Goal: Information Seeking & Learning: Learn about a topic

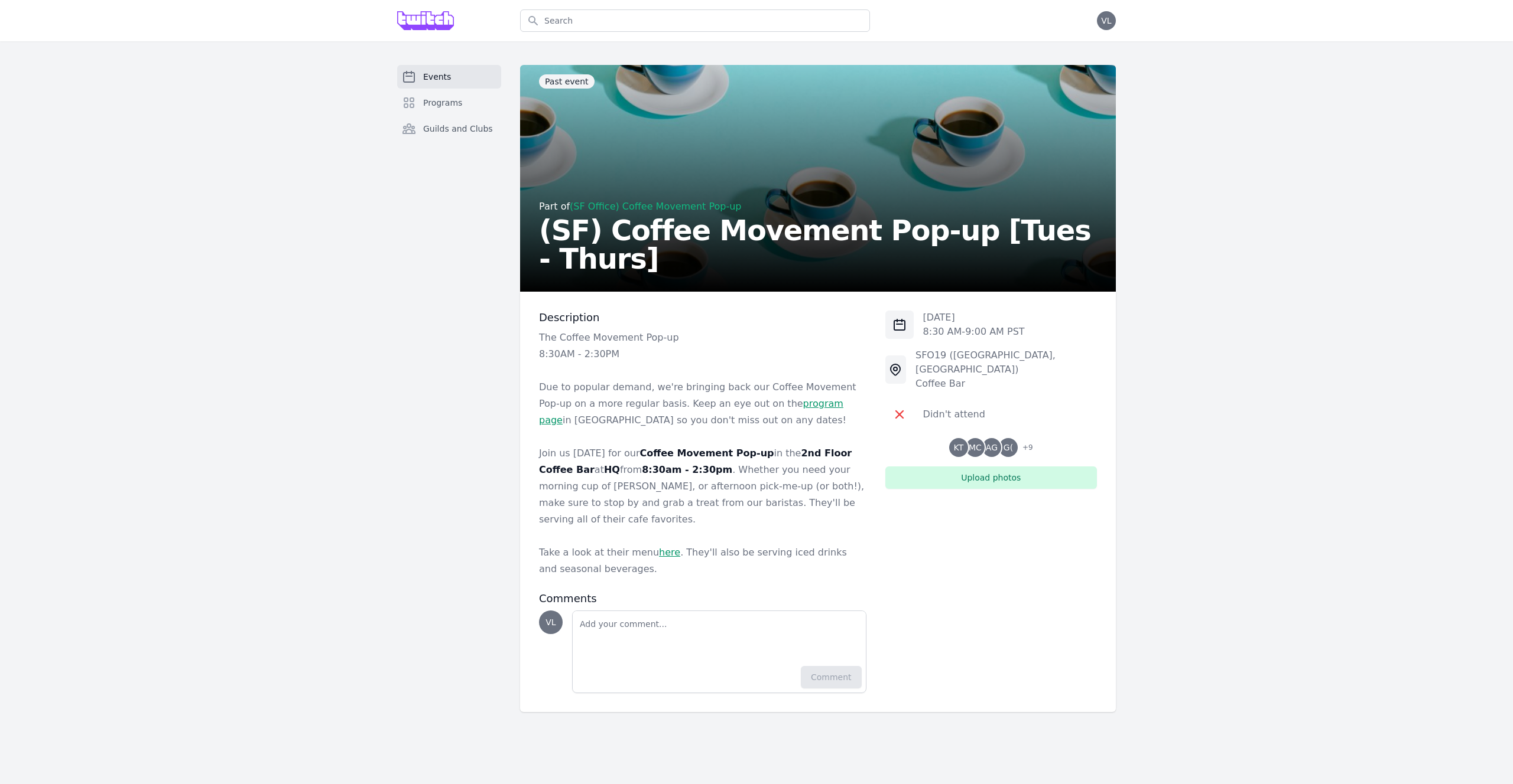
click at [436, 74] on span "Events" at bounding box center [437, 76] width 28 height 12
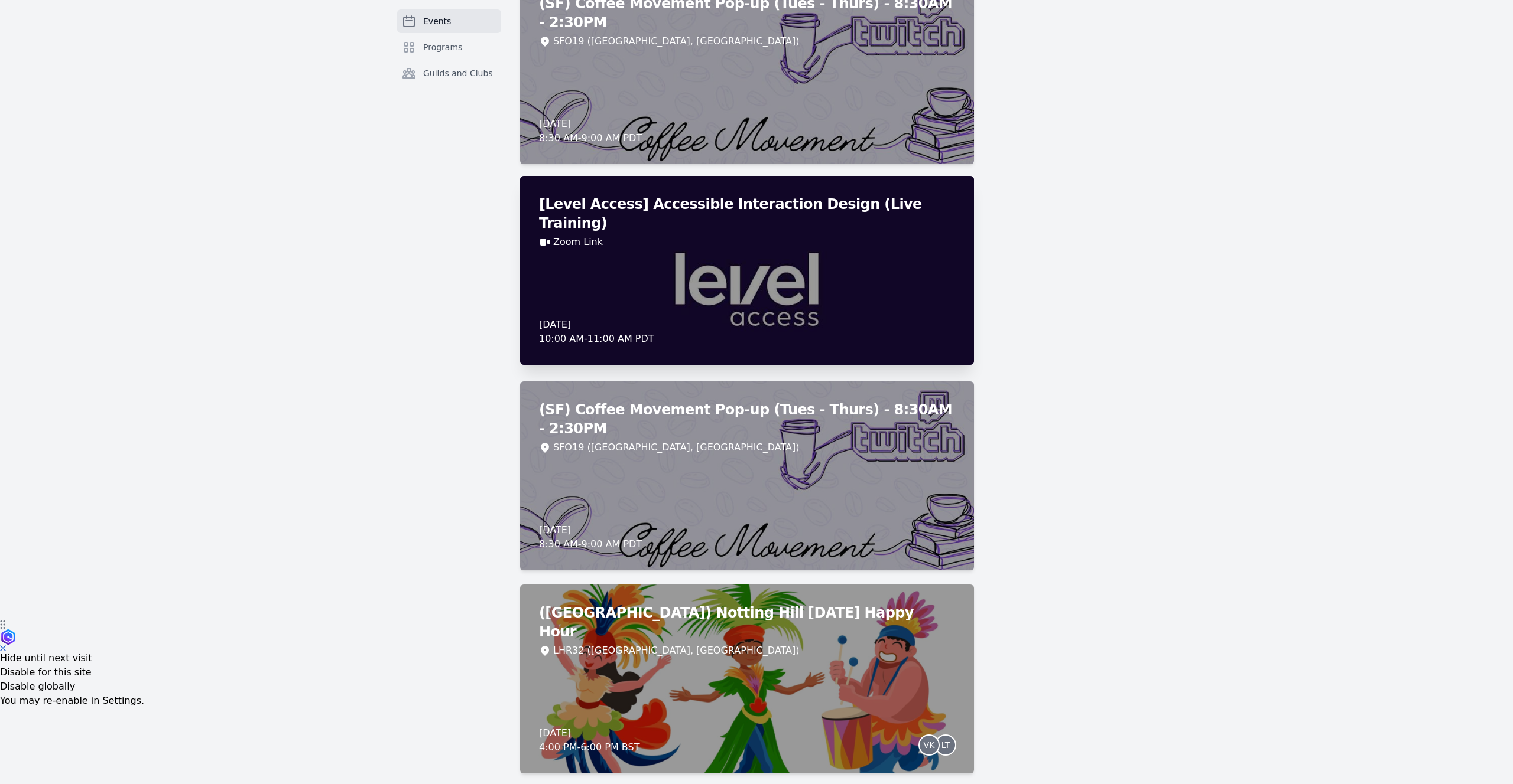
scroll to position [165, 0]
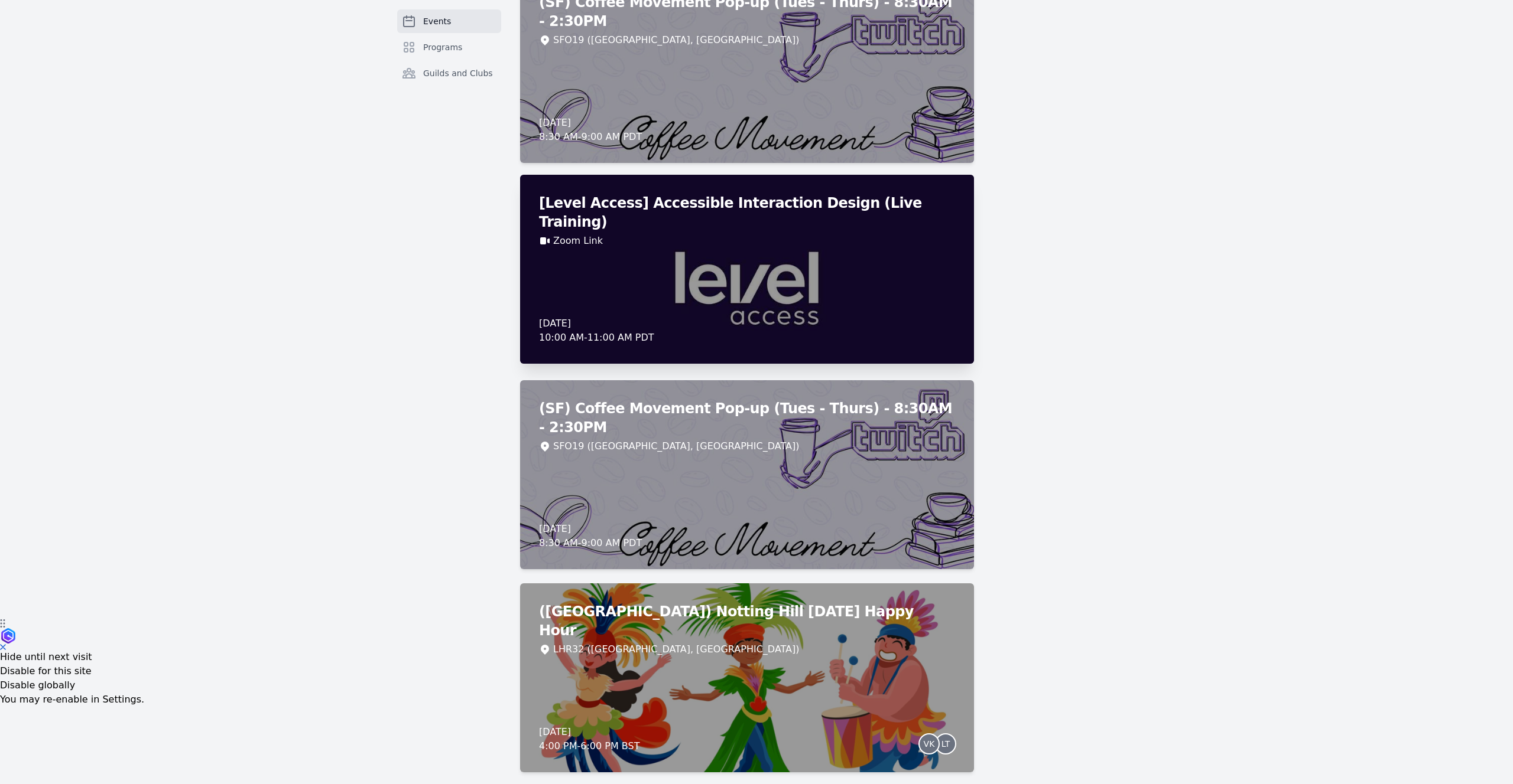
click at [870, 249] on div "[Level Access] Accessible Interaction Design (Live Training) Zoom Link [DATE] 1…" at bounding box center [747, 269] width 454 height 189
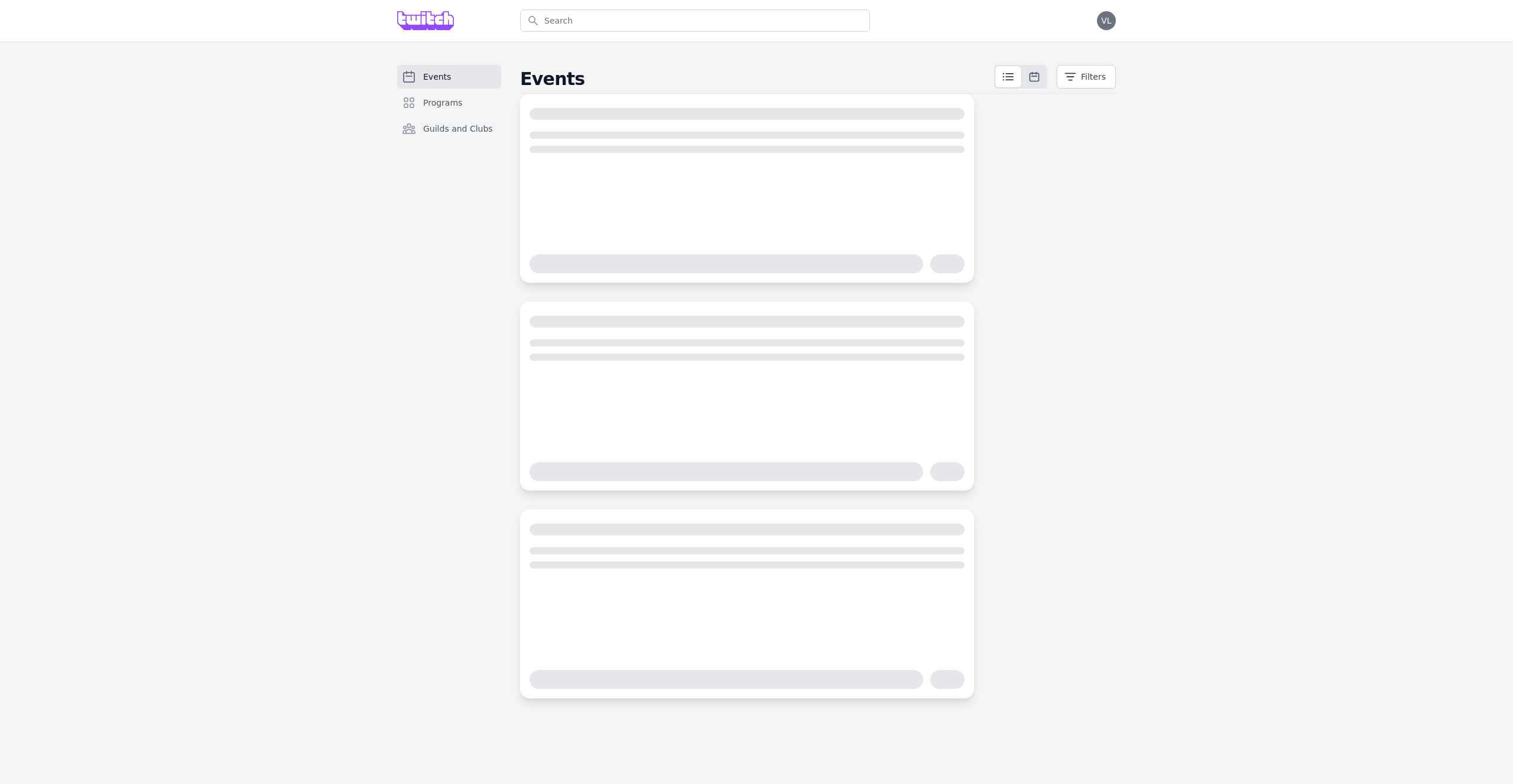
click at [1215, 460] on div "Events Programs Guilds and Clubs Events Filters" at bounding box center [756, 382] width 1513 height 681
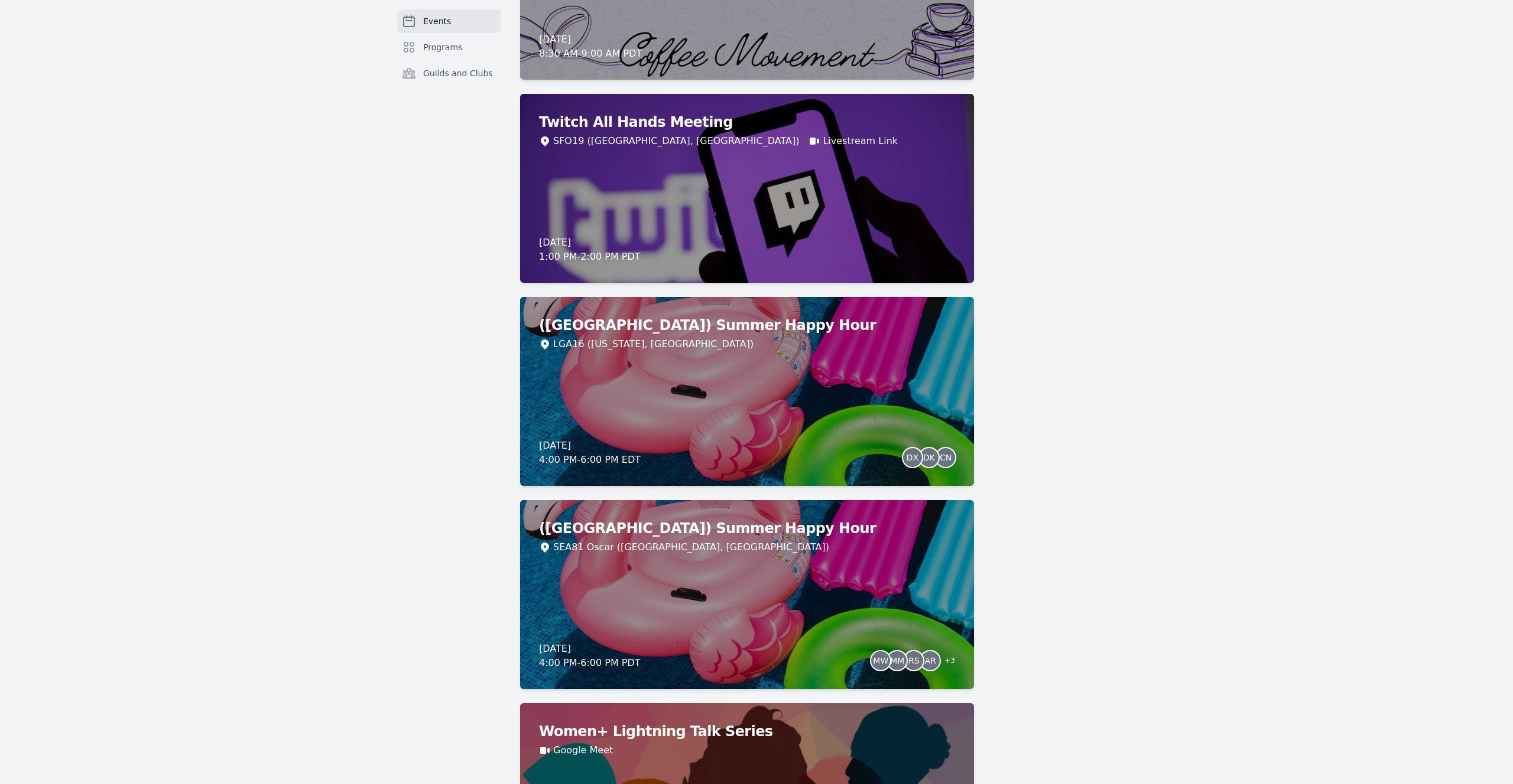
scroll to position [1041, 0]
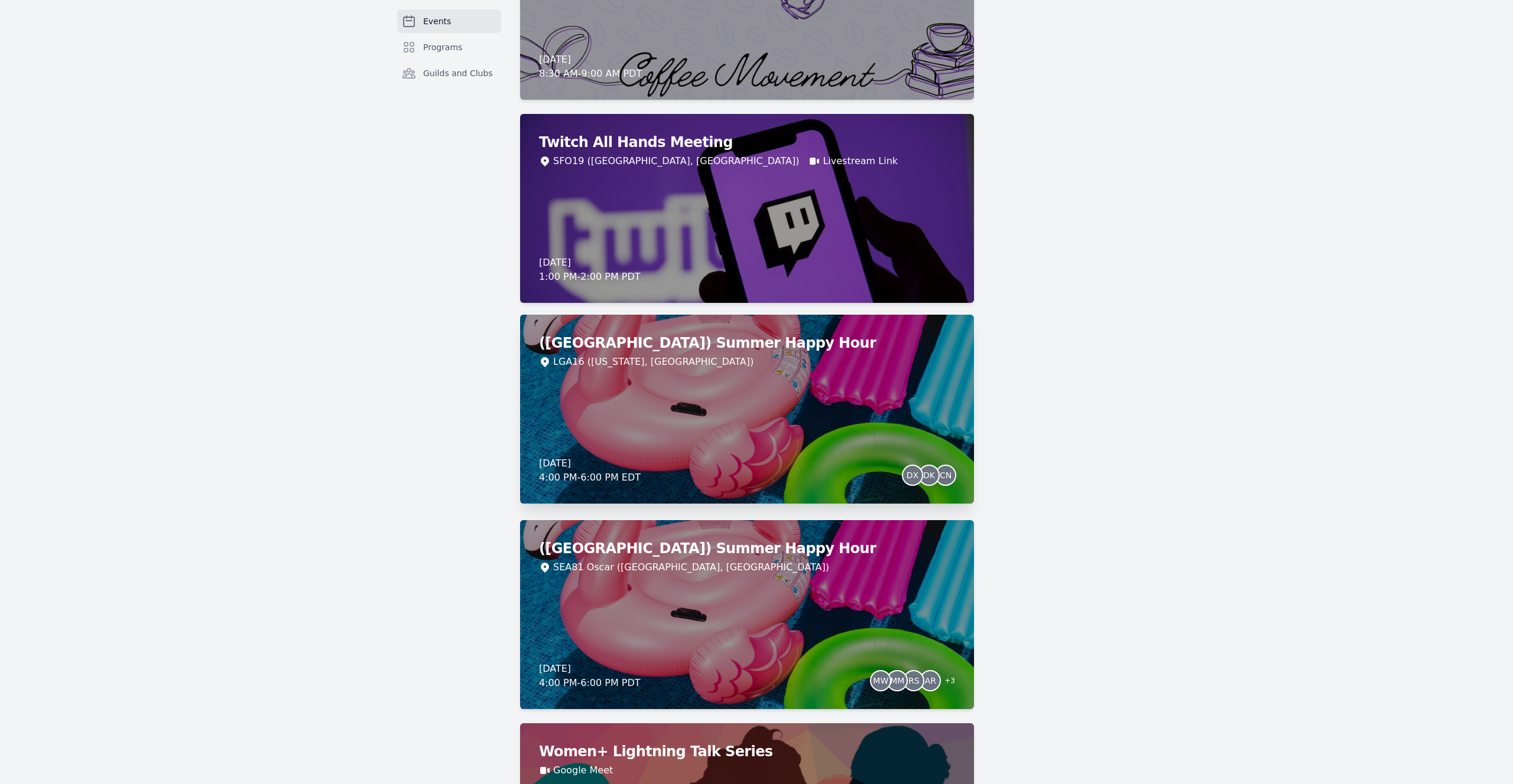
click at [795, 382] on div "([GEOGRAPHIC_DATA]) Summer Happy Hour LGA16 ([US_STATE], [GEOGRAPHIC_DATA]) [DA…" at bounding box center [747, 409] width 454 height 189
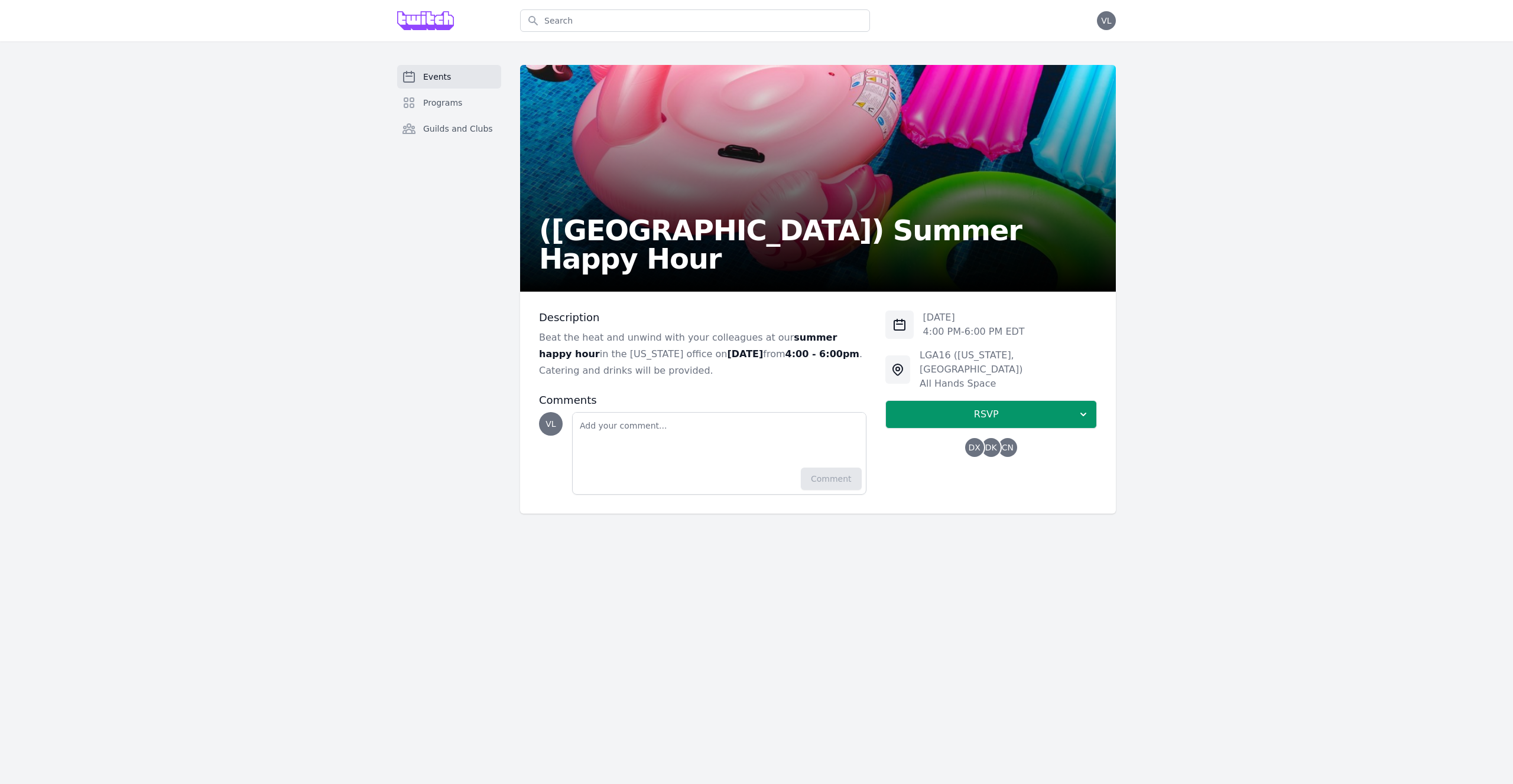
click at [414, 380] on div "Events Programs Guilds and Clubs" at bounding box center [449, 289] width 104 height 449
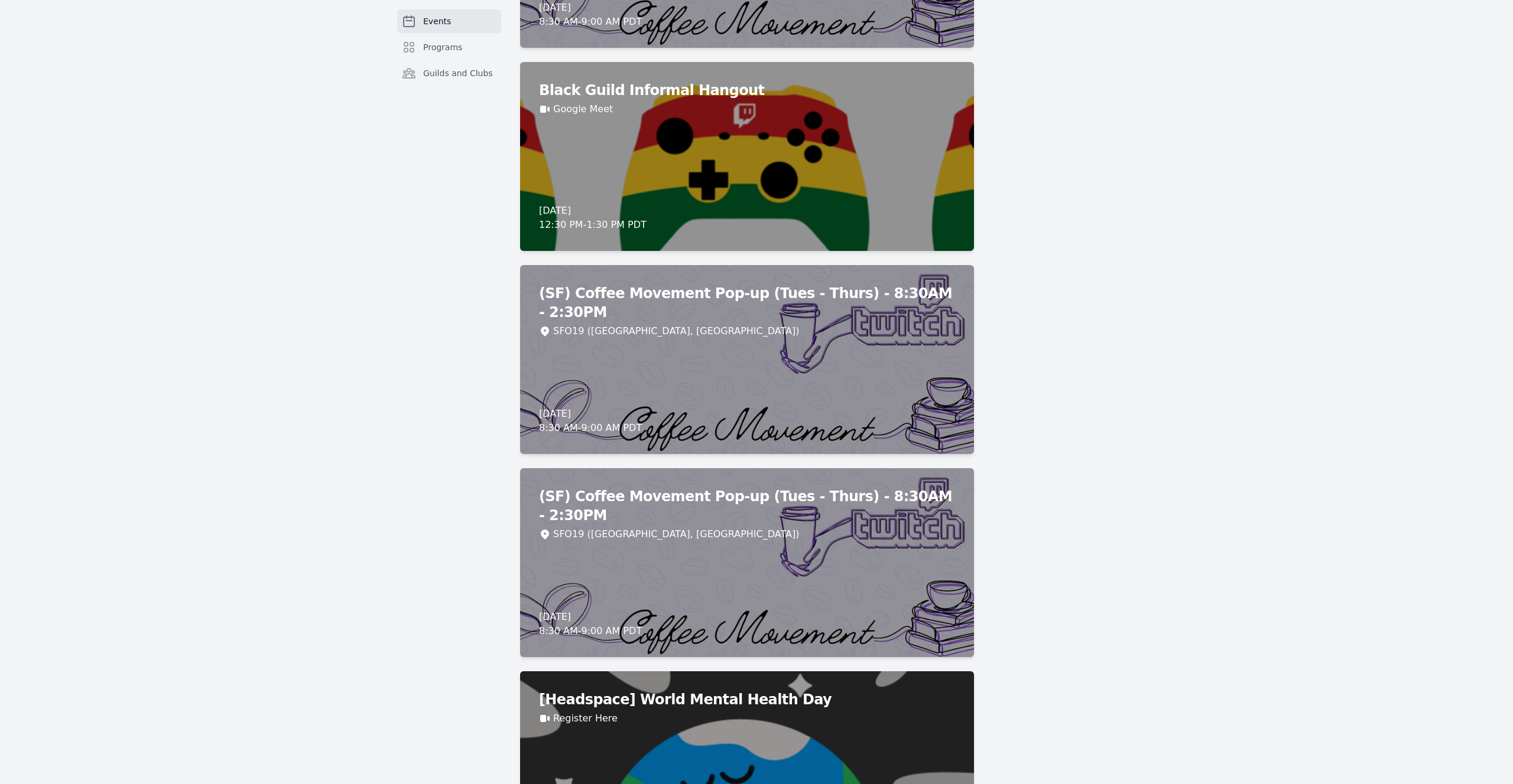
scroll to position [5241, 0]
